Goal: Information Seeking & Learning: Check status

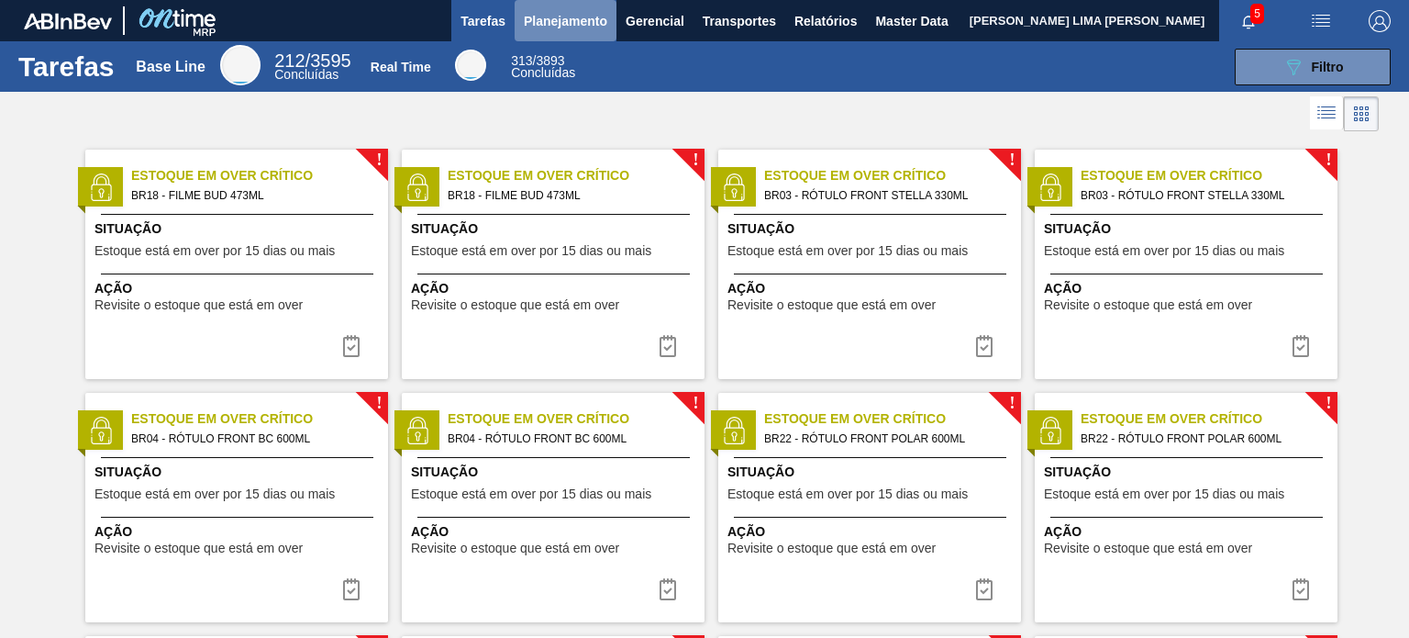
click at [556, 26] on span "Planejamento" at bounding box center [565, 21] width 83 height 22
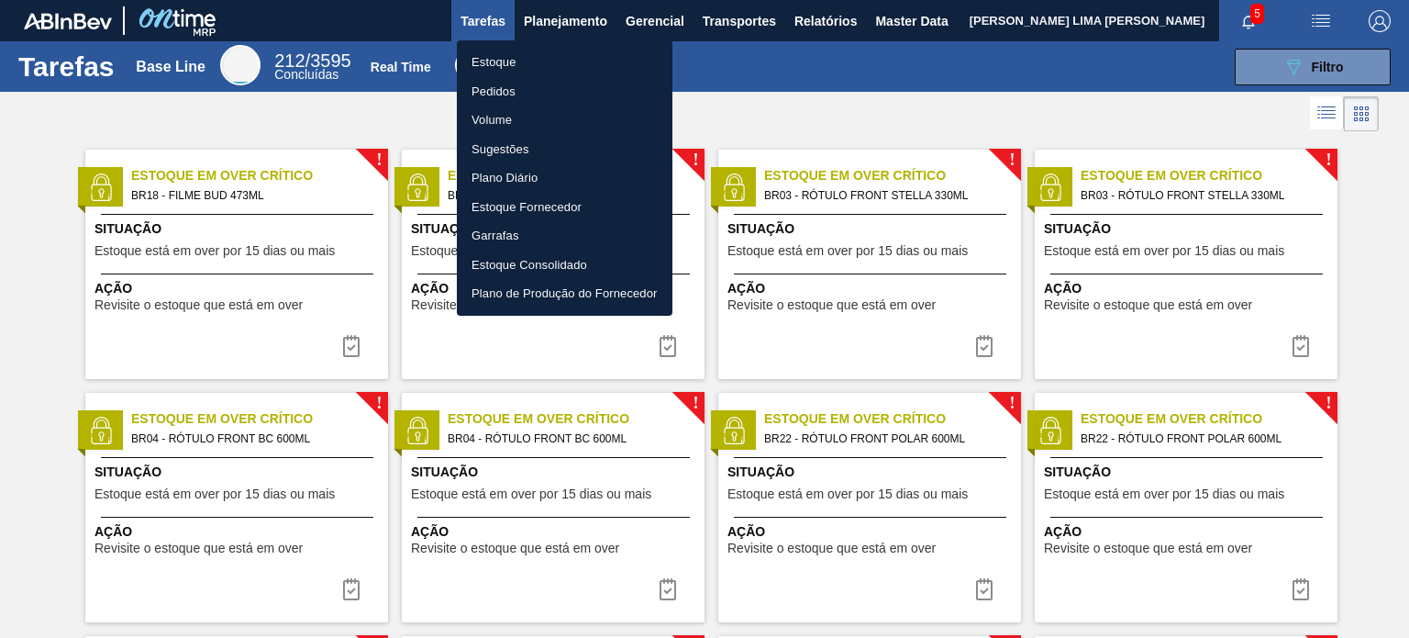
click at [516, 70] on li "Estoque" at bounding box center [565, 62] width 216 height 29
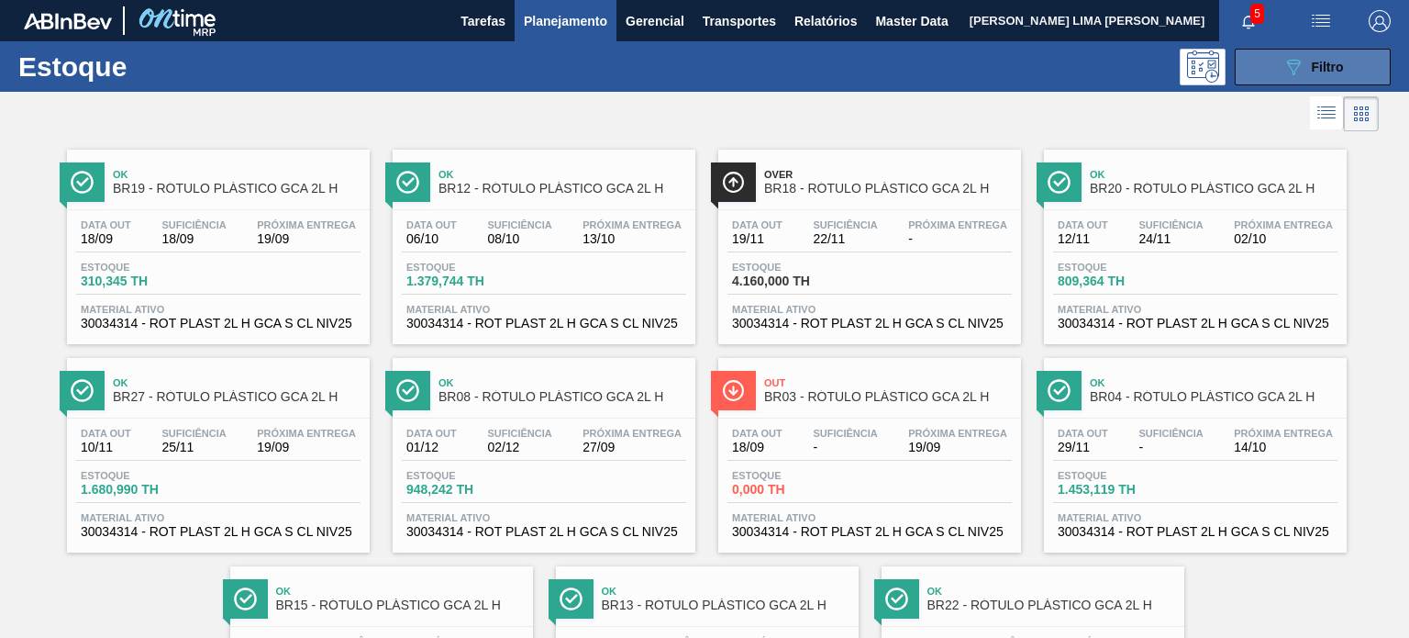
click at [1283, 76] on icon "089F7B8B-B2A5-4AFE-B5C0-19BA573D28AC" at bounding box center [1294, 67] width 22 height 22
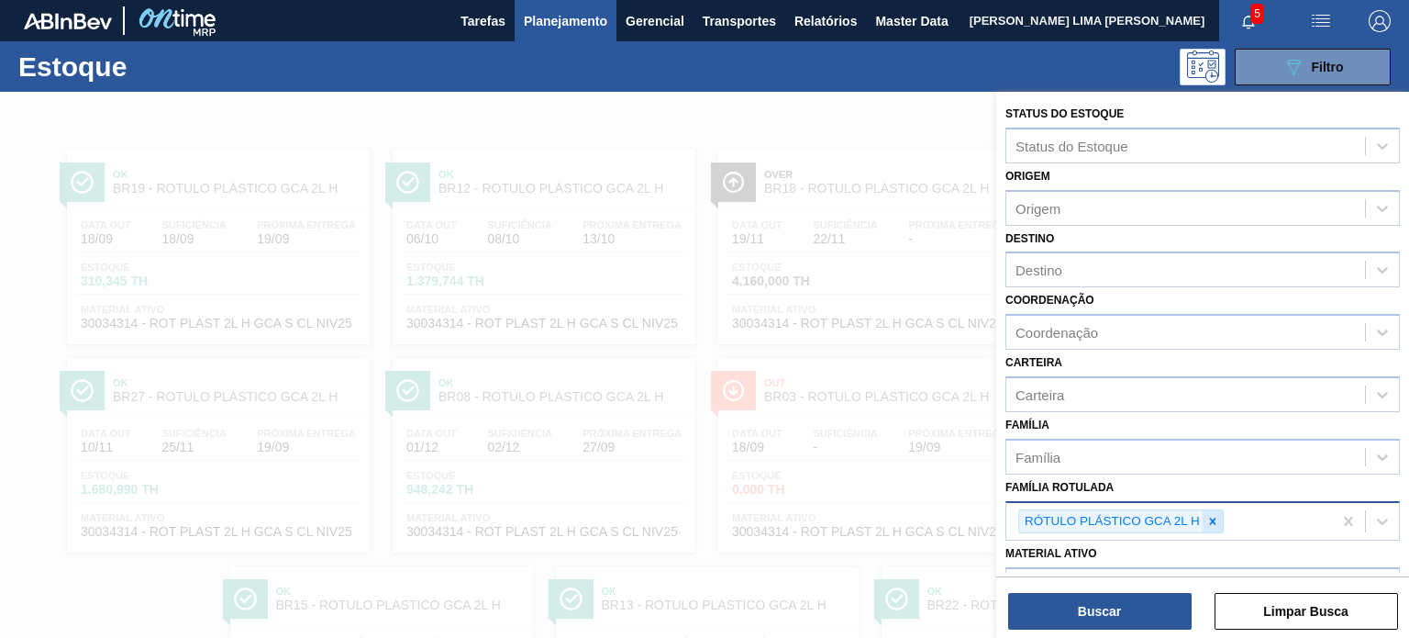
click at [1211, 515] on icon at bounding box center [1212, 521] width 13 height 13
paste Rotulada "FILME LISO 460X45 REC"
type Rotulada "FILME LISO 460X45 REC"
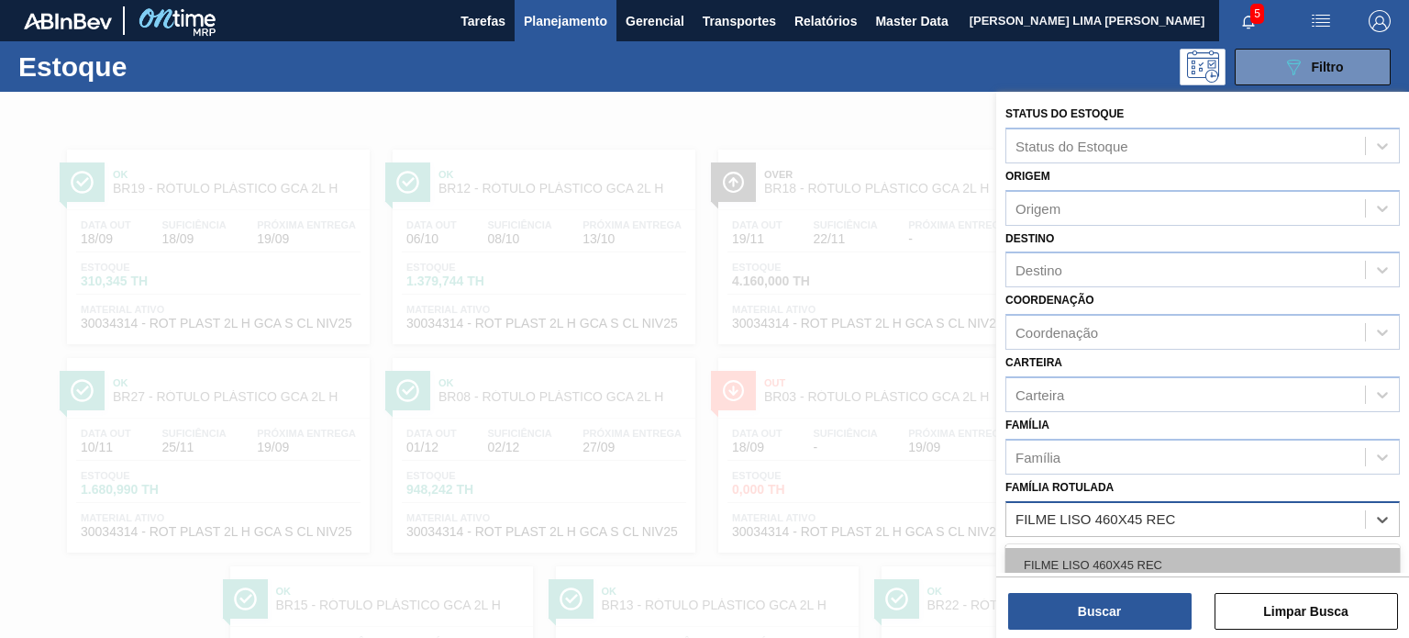
click at [1140, 559] on div "FILME LISO 460X45 REC" at bounding box center [1203, 565] width 395 height 34
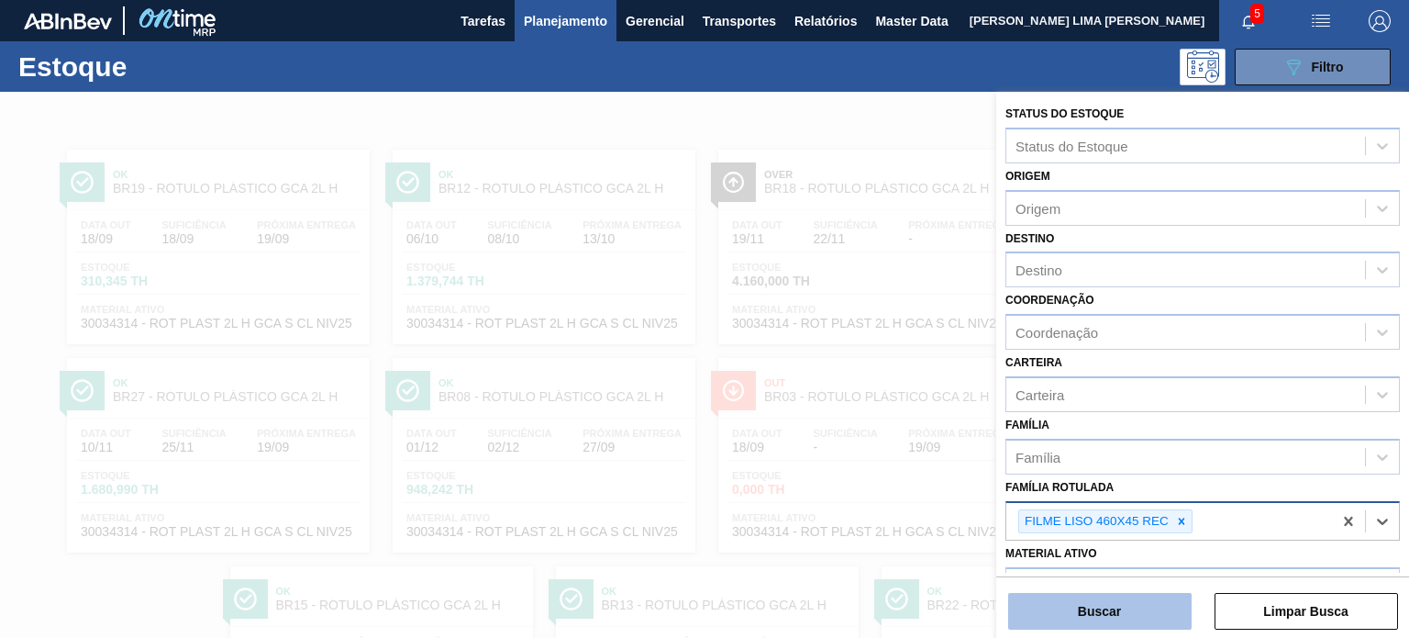
click at [1135, 609] on button "Buscar" at bounding box center [1099, 611] width 183 height 37
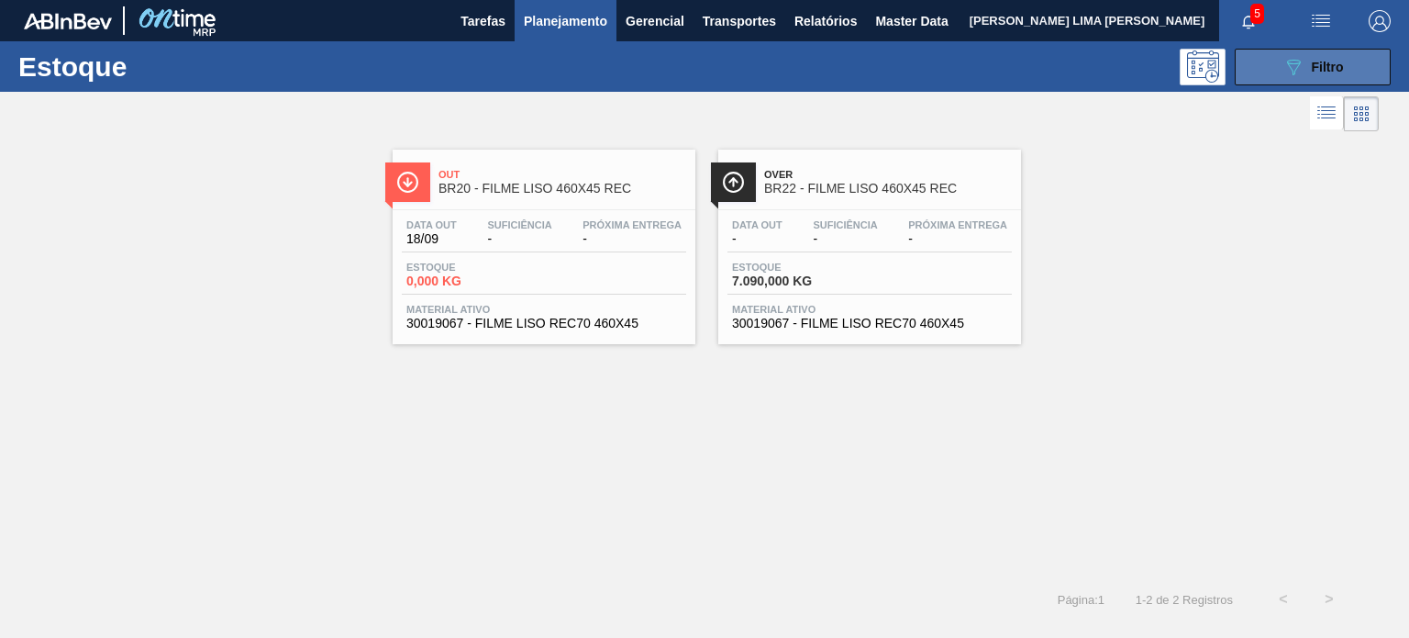
click at [1286, 69] on icon "089F7B8B-B2A5-4AFE-B5C0-19BA573D28AC" at bounding box center [1294, 67] width 22 height 22
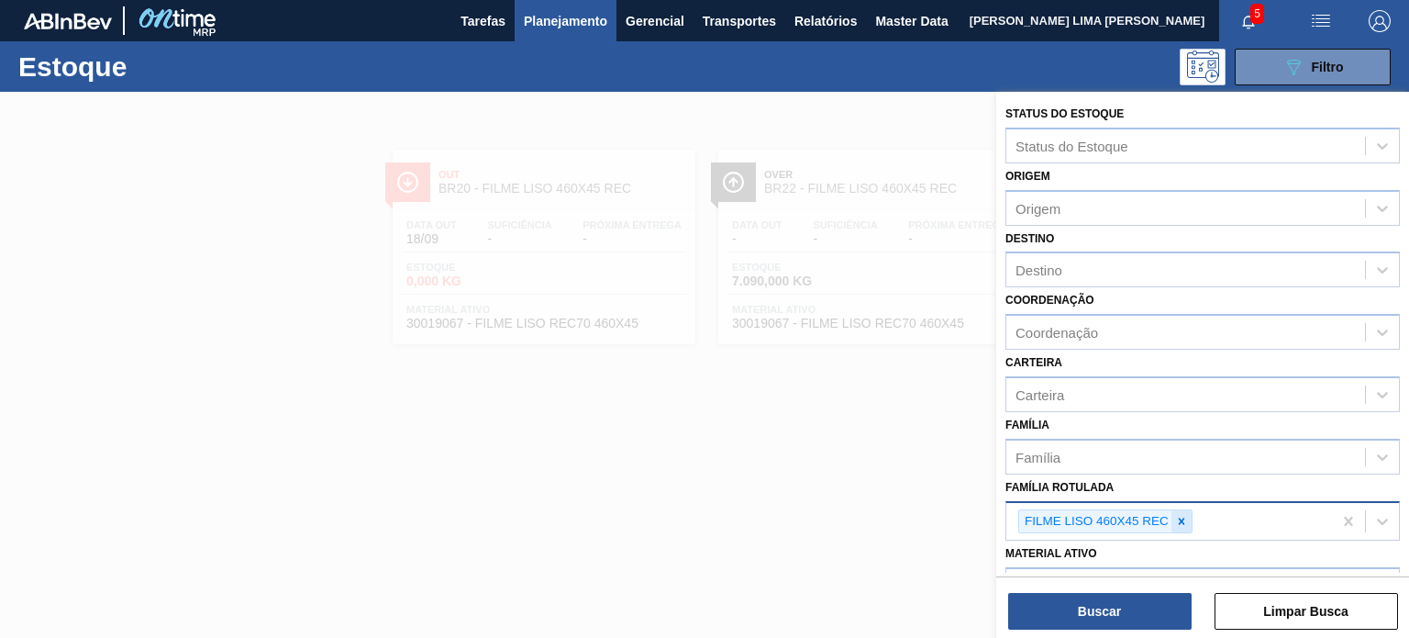
click at [1183, 517] on icon at bounding box center [1182, 520] width 6 height 6
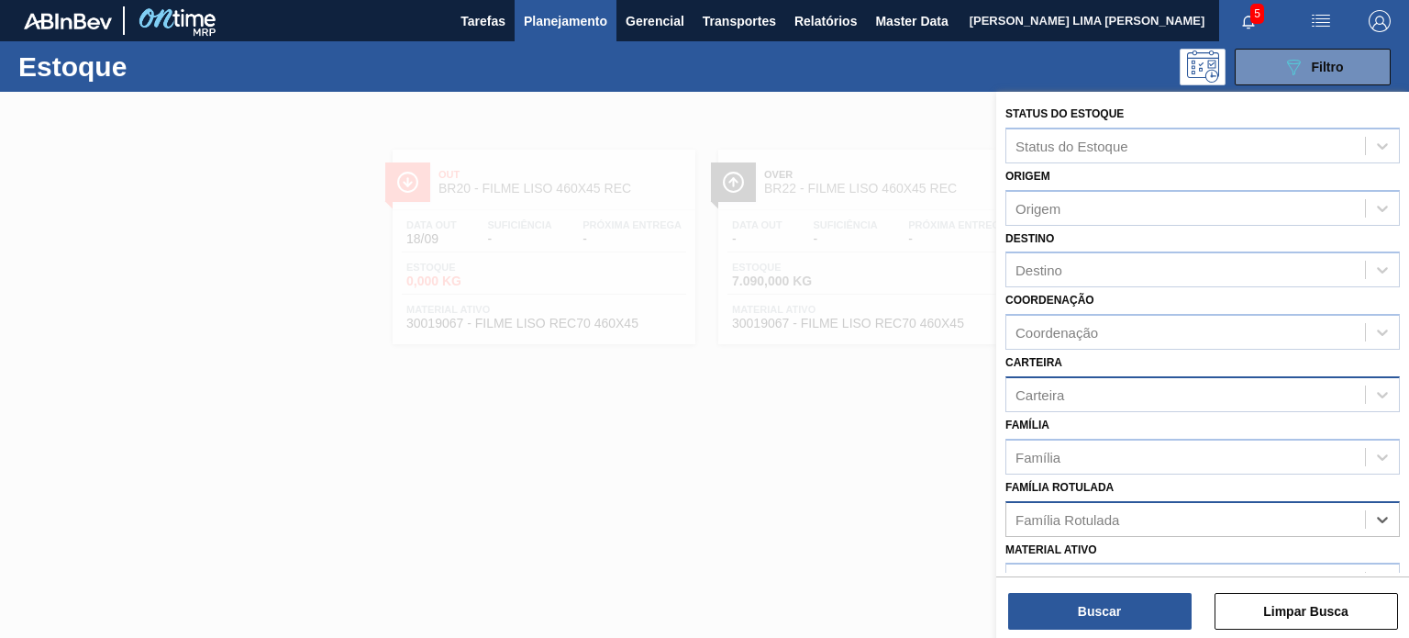
scroll to position [92, 0]
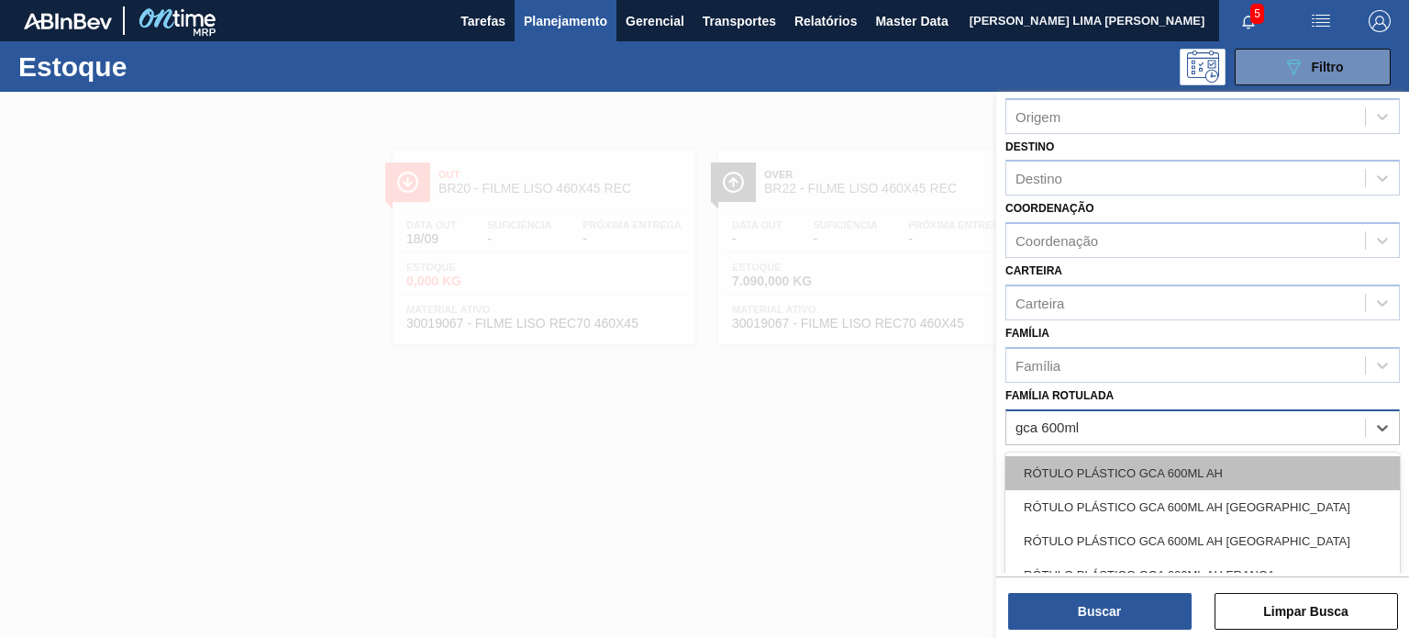
type Rotulada "gca 600ml h"
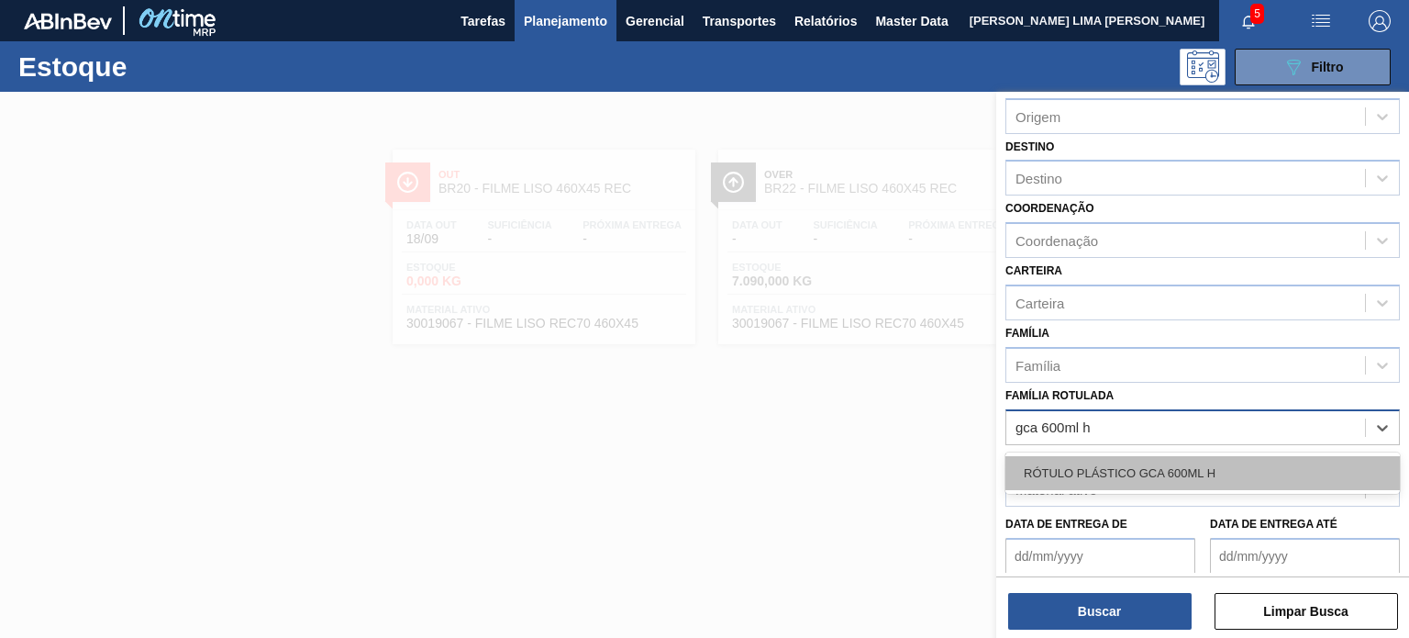
click at [1358, 458] on div "RÓTULO PLÁSTICO GCA 600ML H" at bounding box center [1203, 473] width 395 height 34
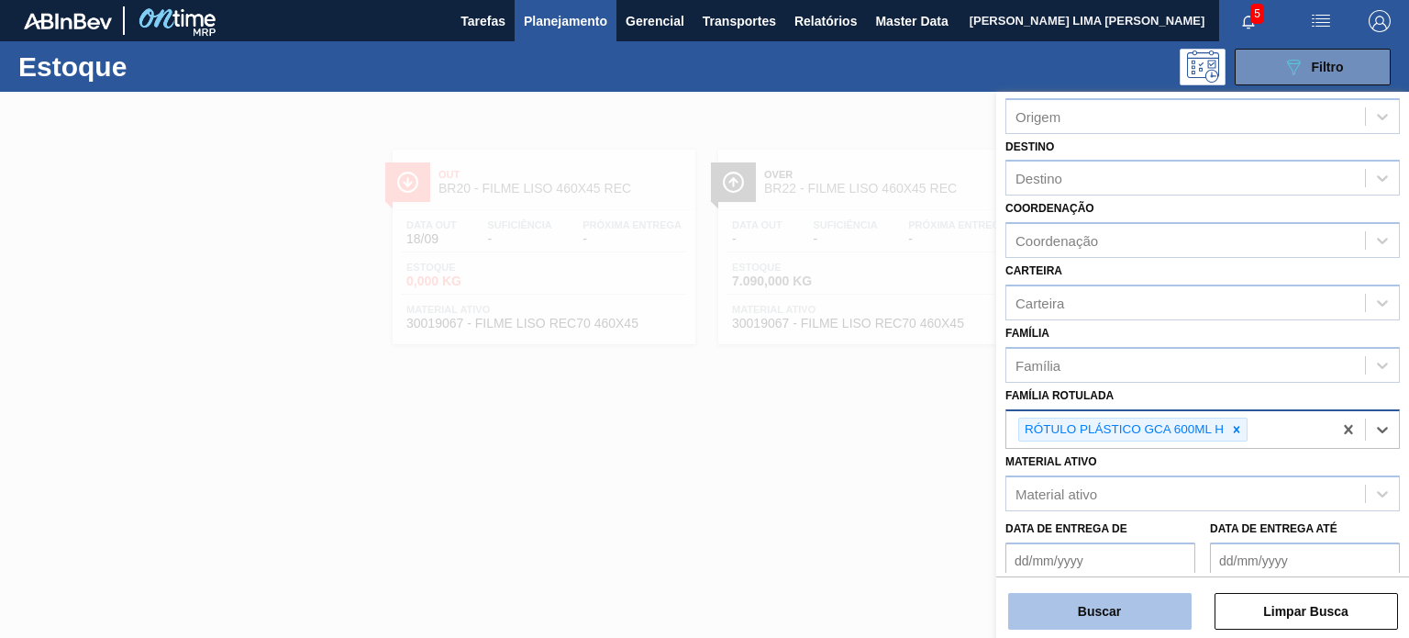
click at [1117, 599] on button "Buscar" at bounding box center [1099, 611] width 183 height 37
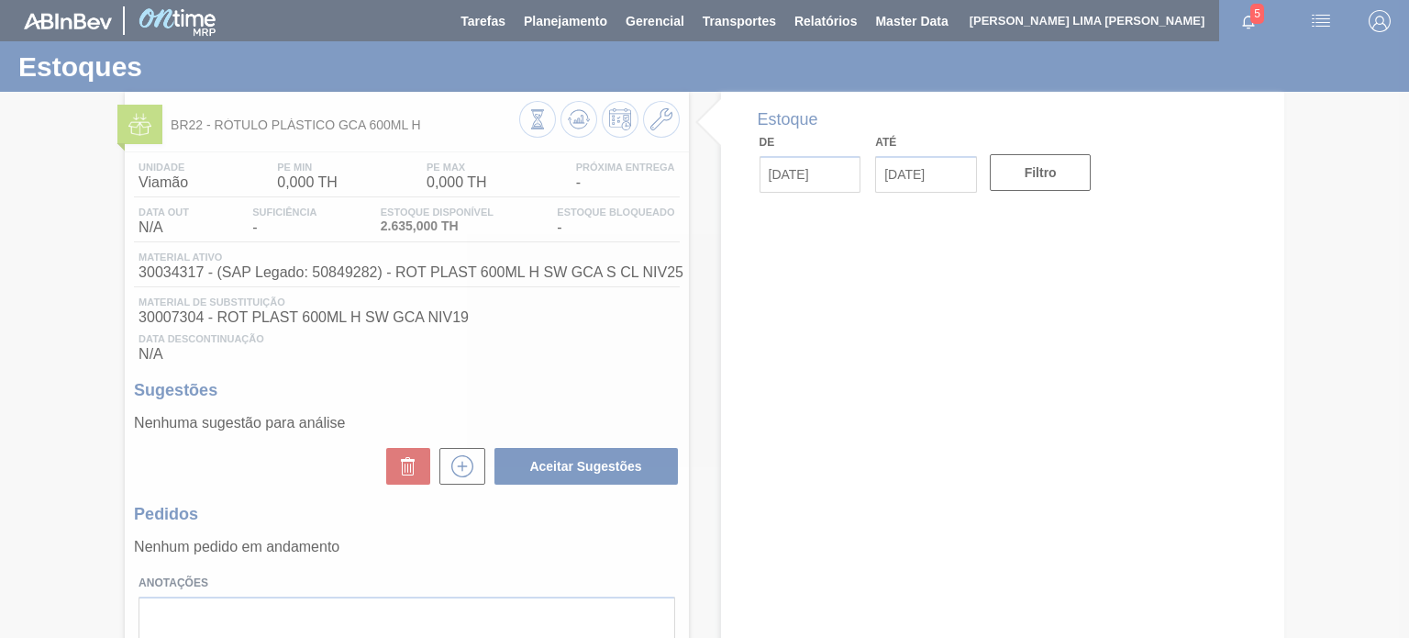
click at [580, 123] on div at bounding box center [704, 319] width 1409 height 638
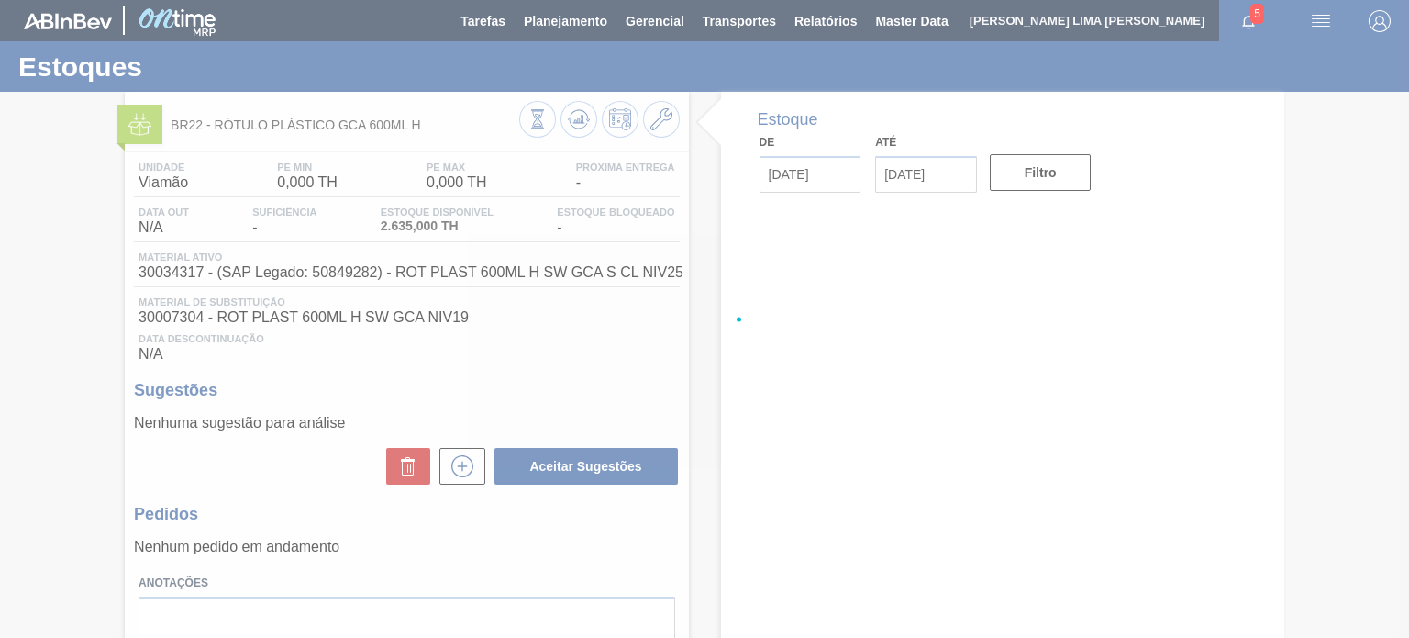
click at [580, 123] on div at bounding box center [704, 319] width 1409 height 638
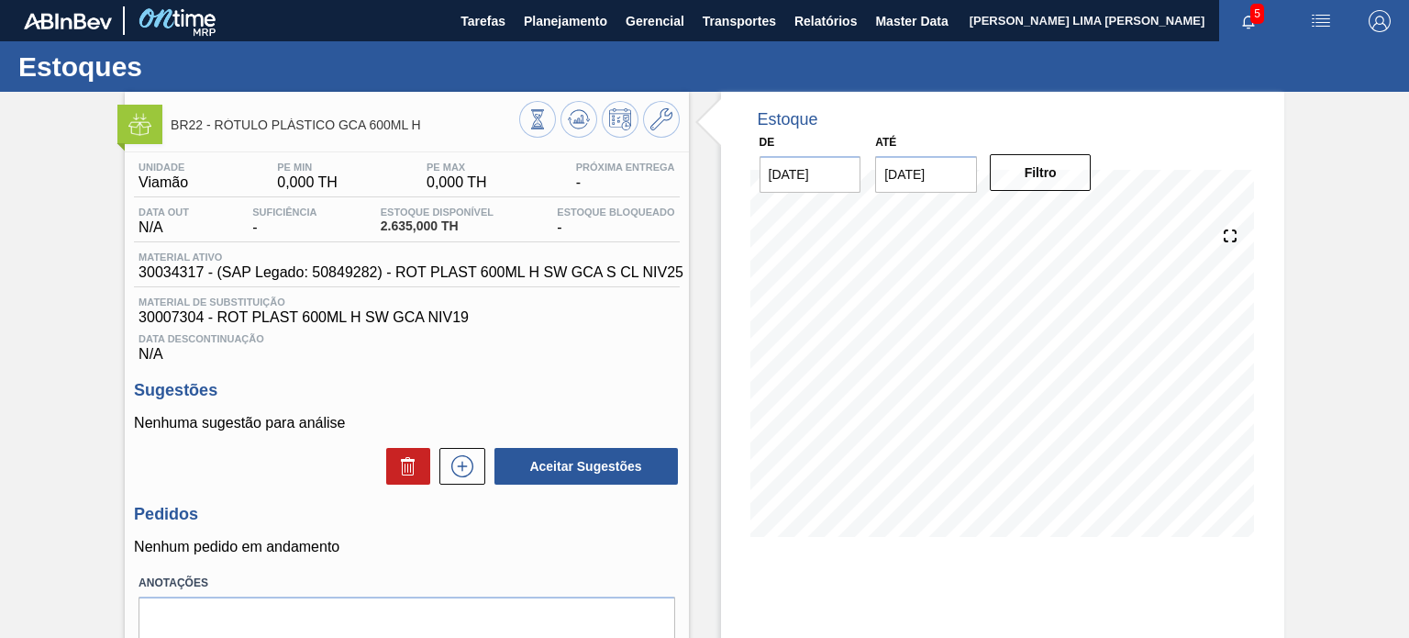
click at [580, 123] on icon at bounding box center [579, 119] width 12 height 8
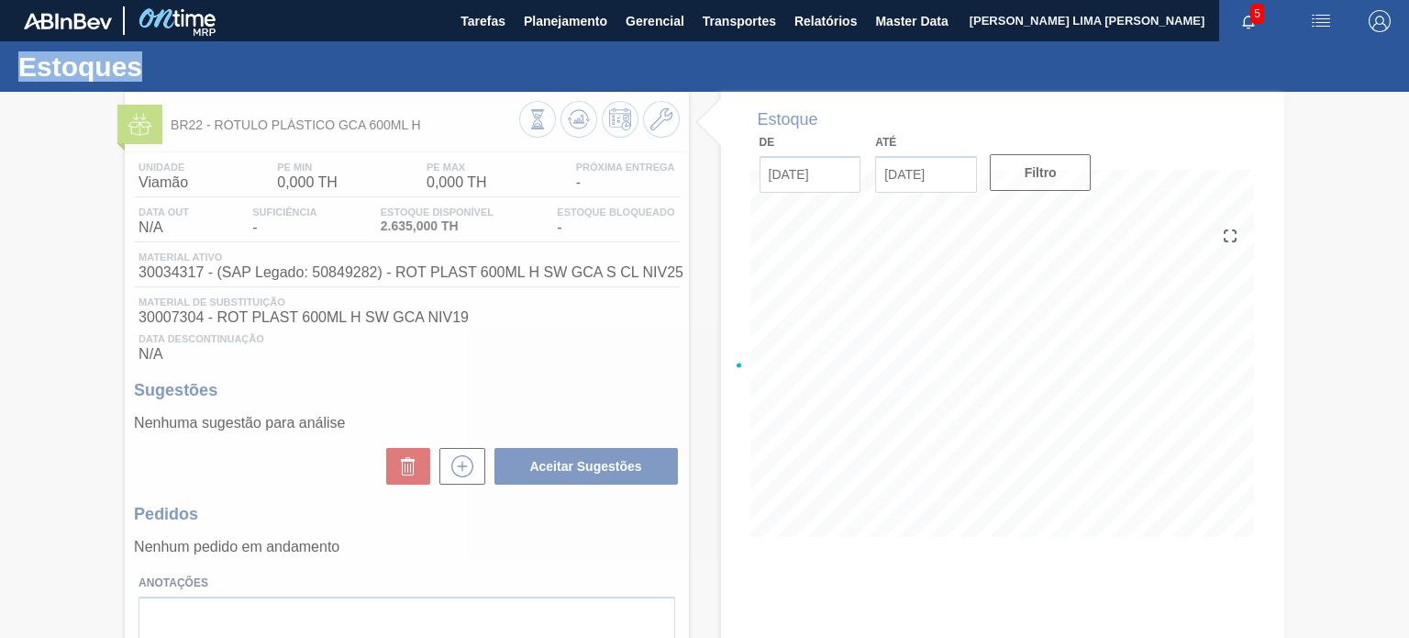
click at [580, 123] on div at bounding box center [704, 365] width 1409 height 546
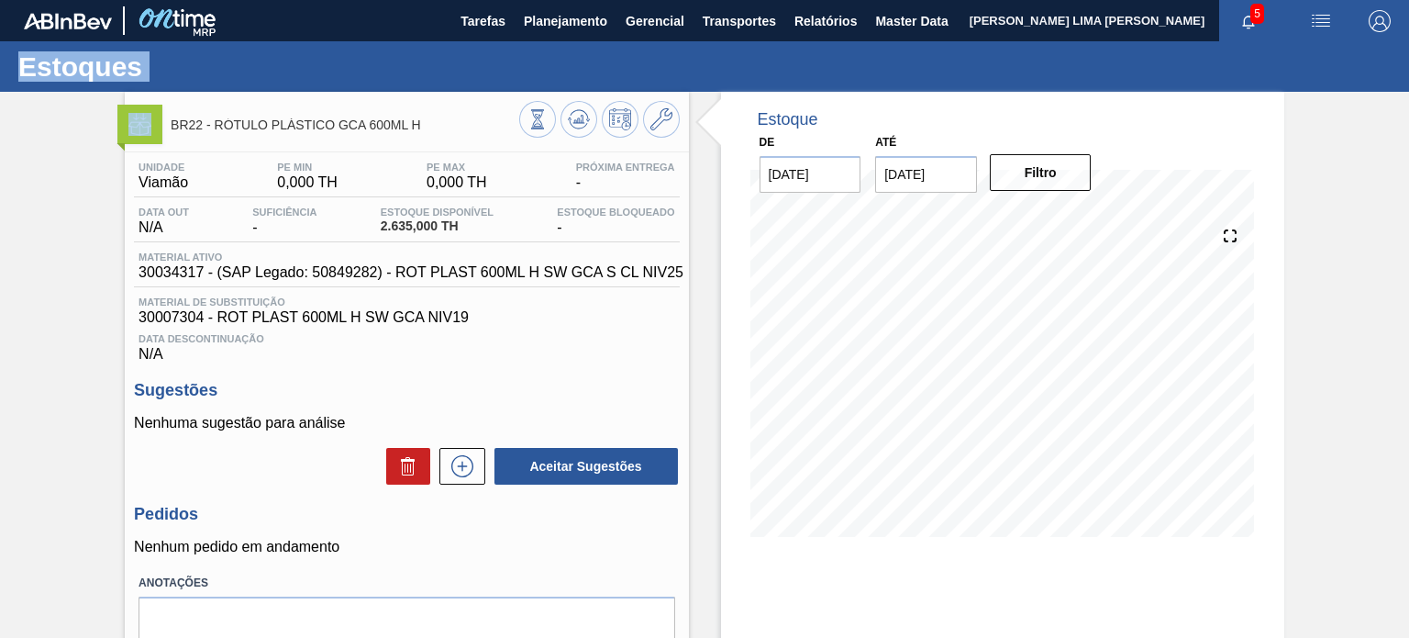
click at [580, 123] on icon at bounding box center [579, 119] width 12 height 8
